Goal: Find specific page/section: Find specific page/section

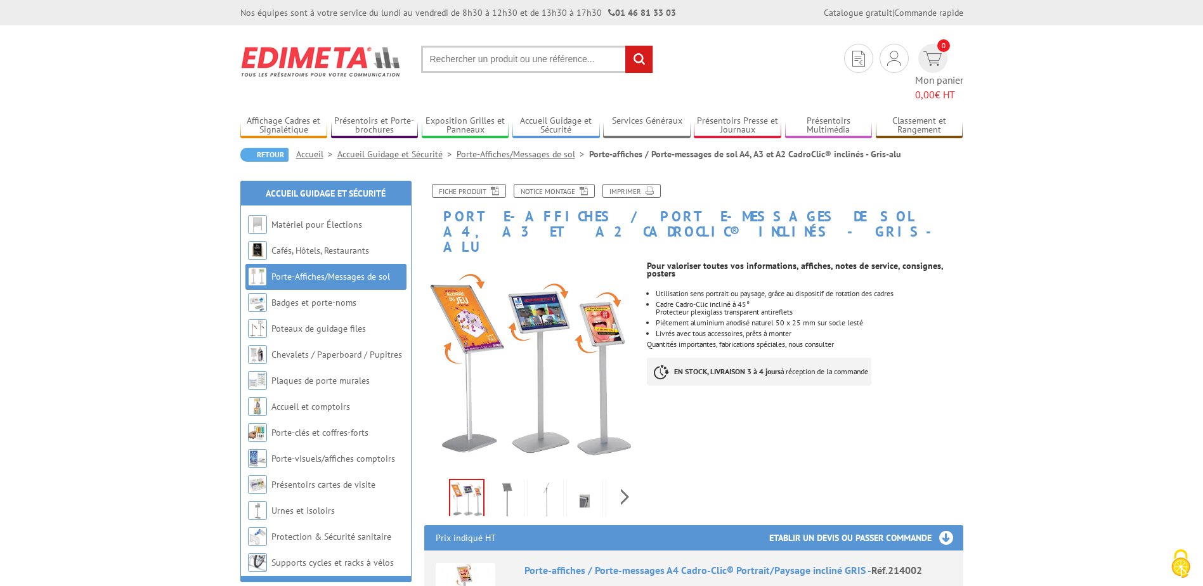
click at [356, 271] on link "Porte-Affiches/Messages de sol" at bounding box center [330, 276] width 119 height 11
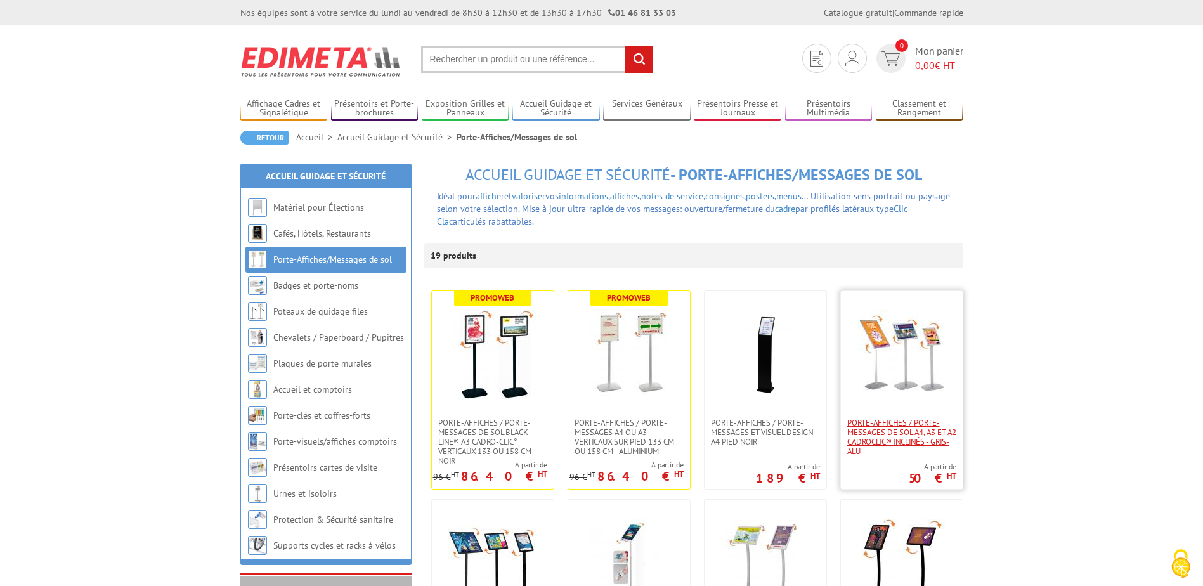
click at [910, 427] on span "Porte-affiches / Porte-messages de sol A4, A3 et A2 CadroClic® inclinés - Gris-…" at bounding box center [901, 437] width 109 height 38
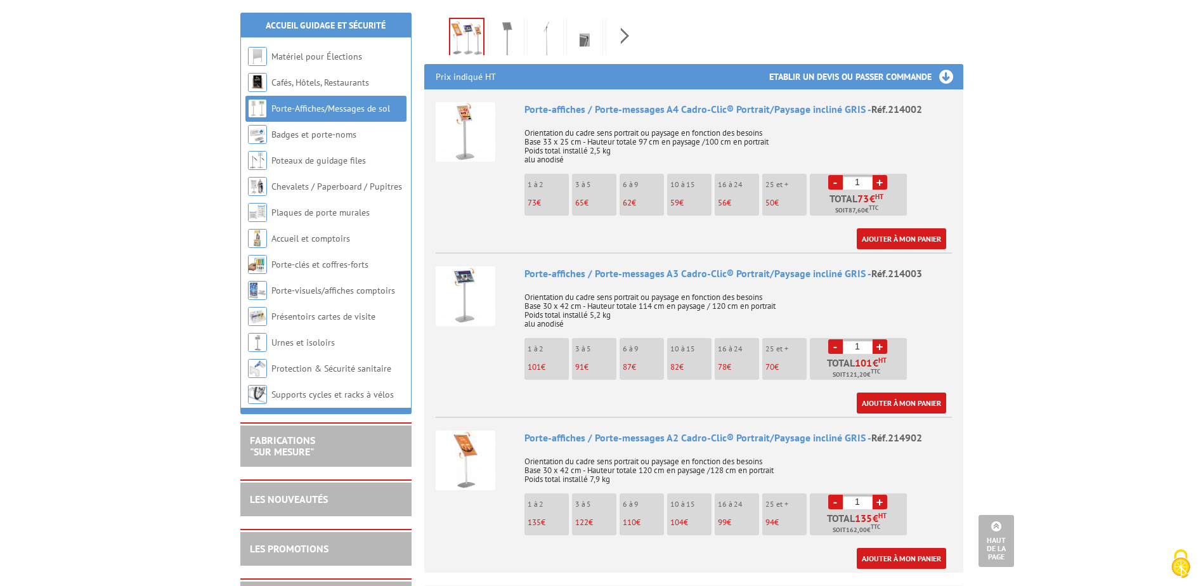
scroll to position [190, 0]
